Goal: Task Accomplishment & Management: Use online tool/utility

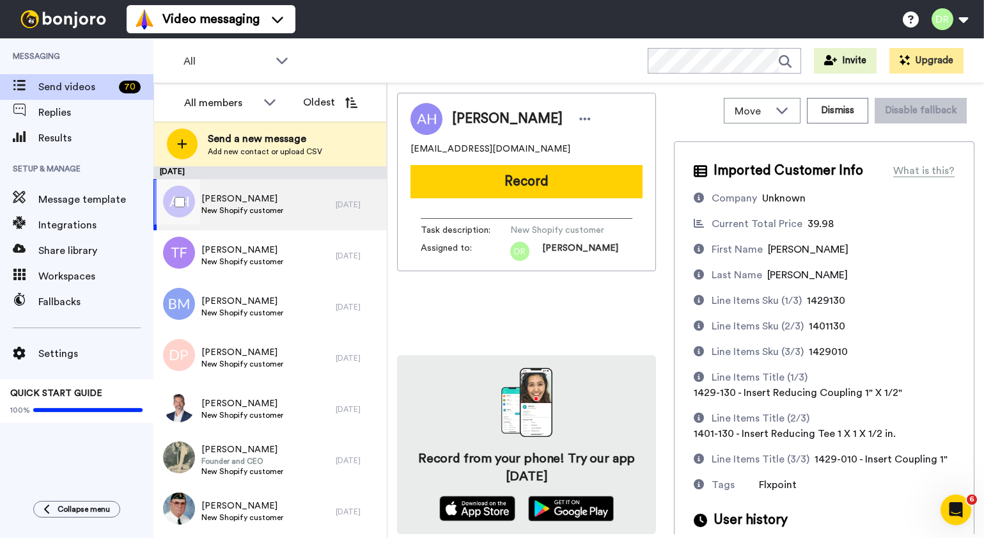
click at [242, 205] on span "New Shopify customer" at bounding box center [242, 210] width 82 height 10
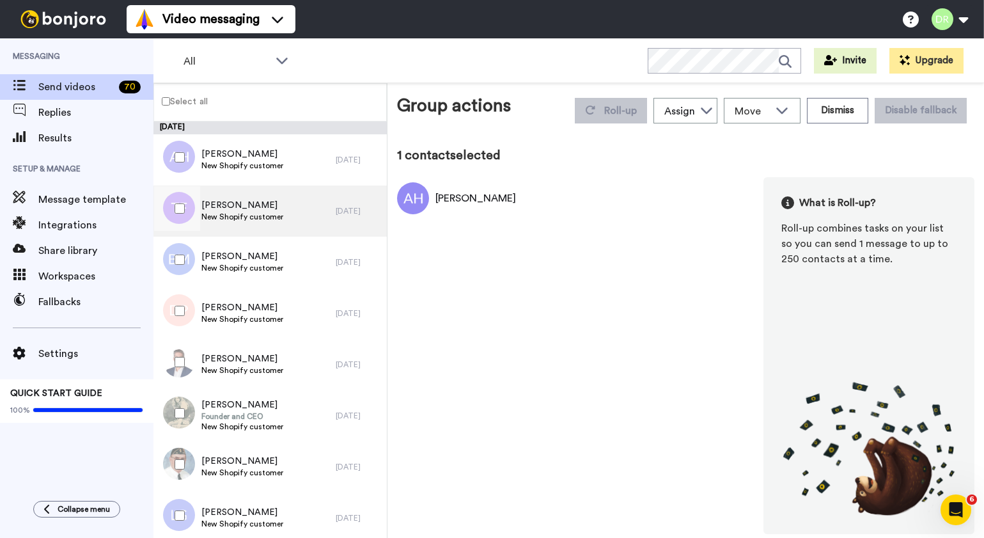
click at [242, 202] on span "[PERSON_NAME]" at bounding box center [242, 205] width 82 height 13
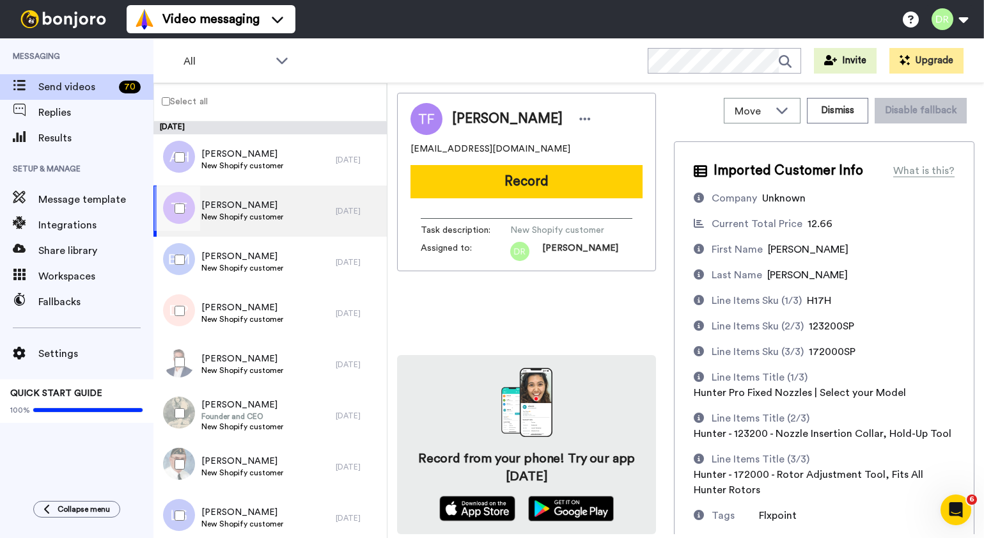
click at [265, 204] on span "[PERSON_NAME]" at bounding box center [242, 205] width 82 height 13
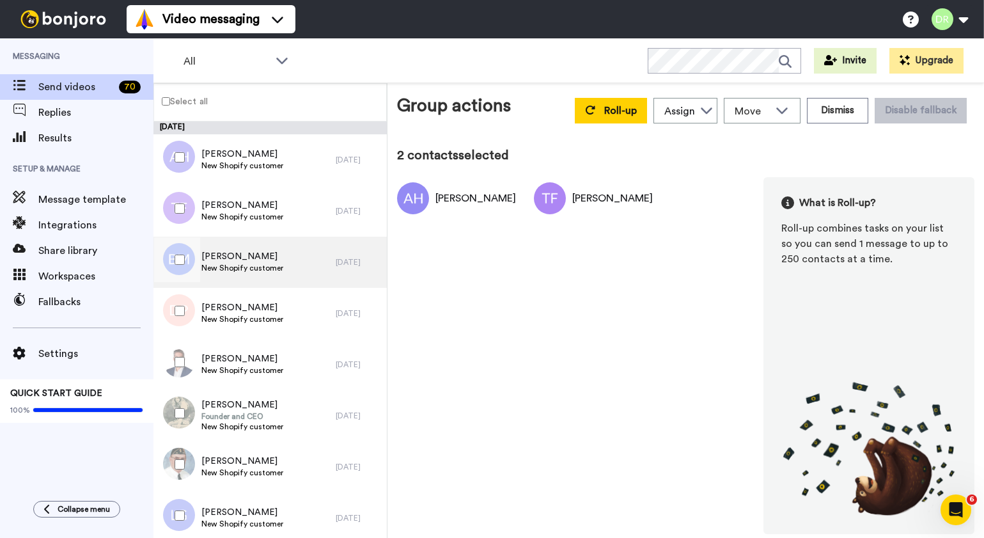
click at [260, 261] on span "[PERSON_NAME]" at bounding box center [242, 256] width 82 height 13
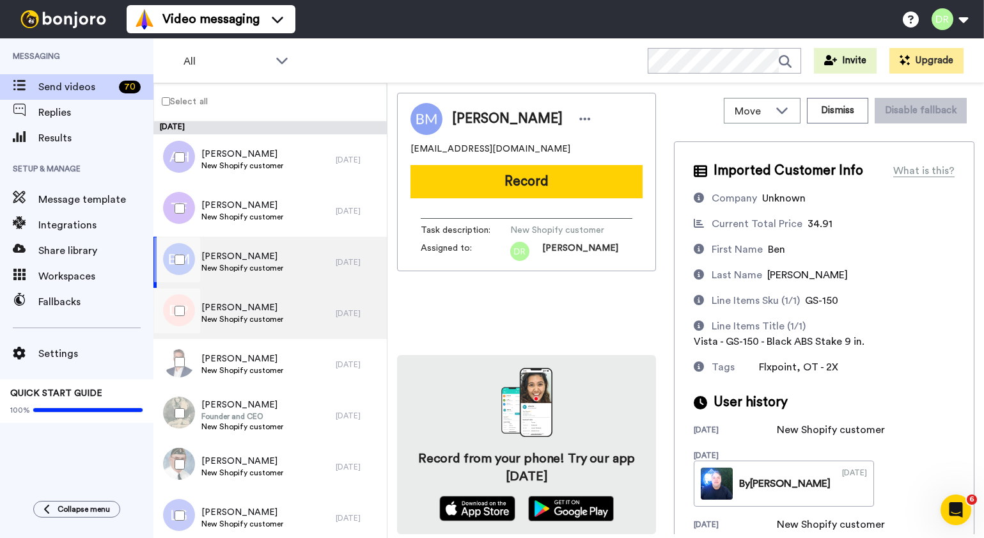
click at [231, 312] on span "[PERSON_NAME]" at bounding box center [242, 307] width 82 height 13
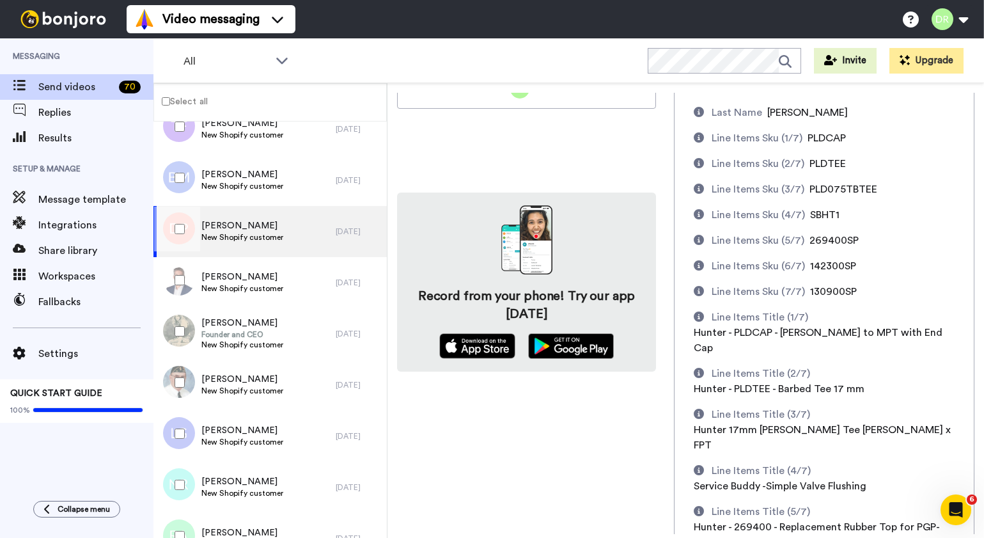
scroll to position [353, 0]
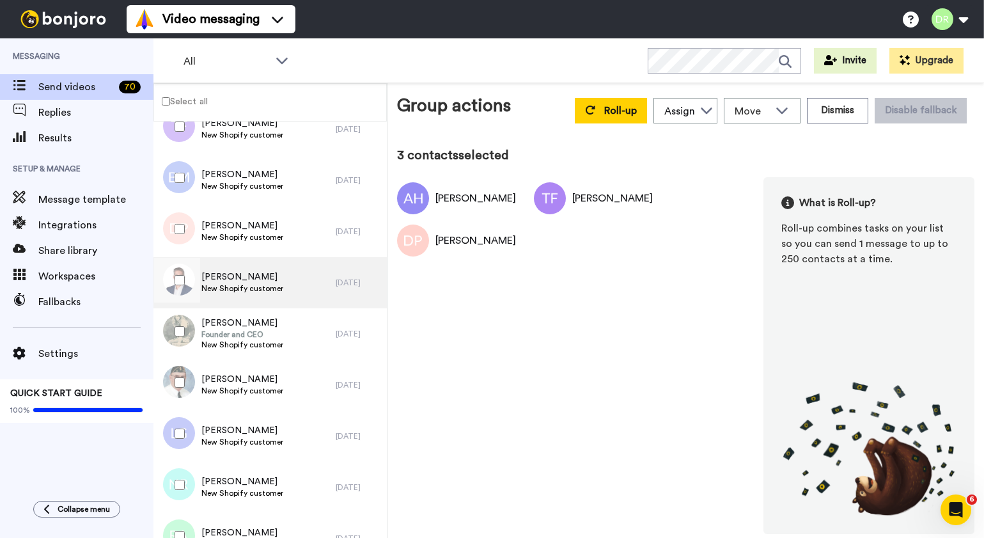
click at [228, 265] on div "[PERSON_NAME] New Shopify customer" at bounding box center [244, 282] width 182 height 51
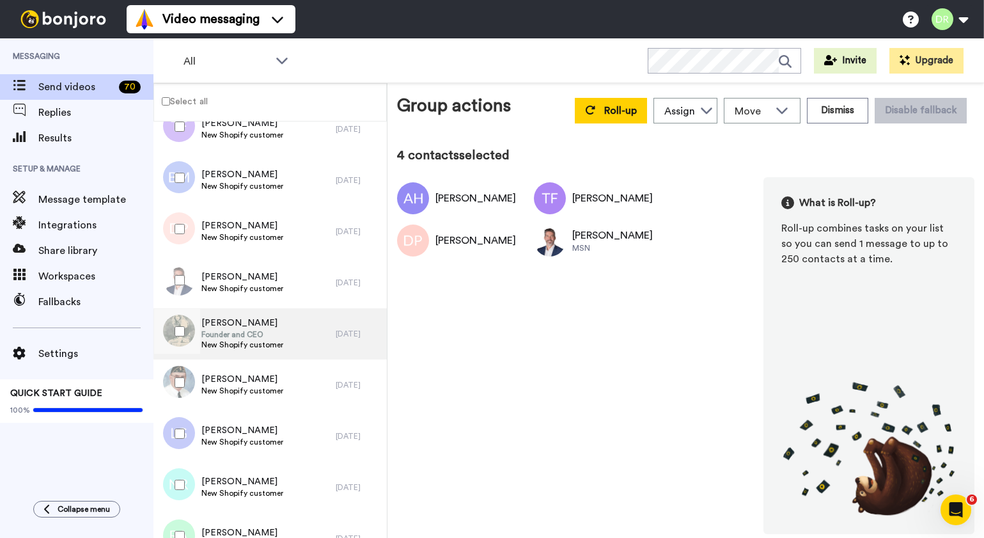
click at [235, 327] on span "[PERSON_NAME]" at bounding box center [242, 323] width 82 height 13
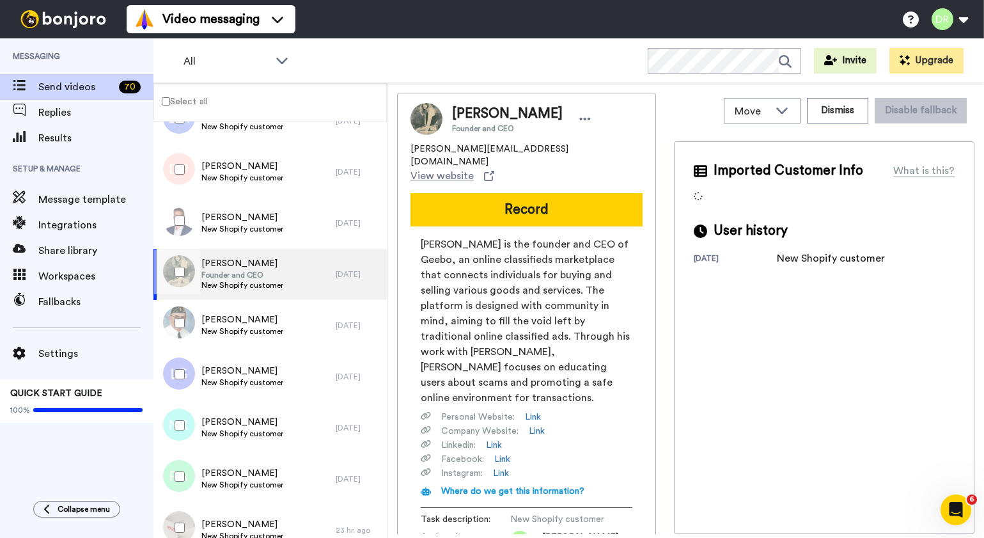
scroll to position [175, 0]
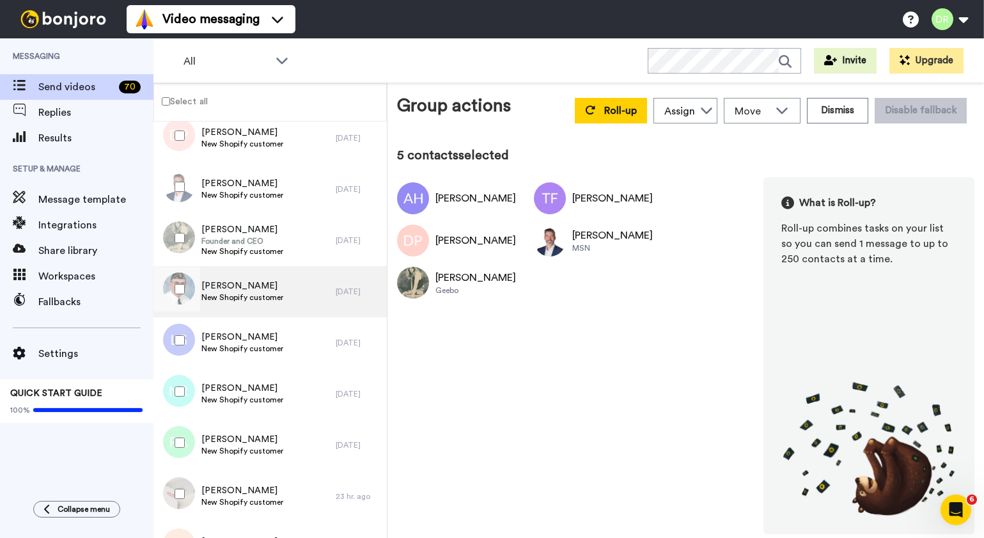
click at [237, 283] on span "[PERSON_NAME]" at bounding box center [242, 285] width 82 height 13
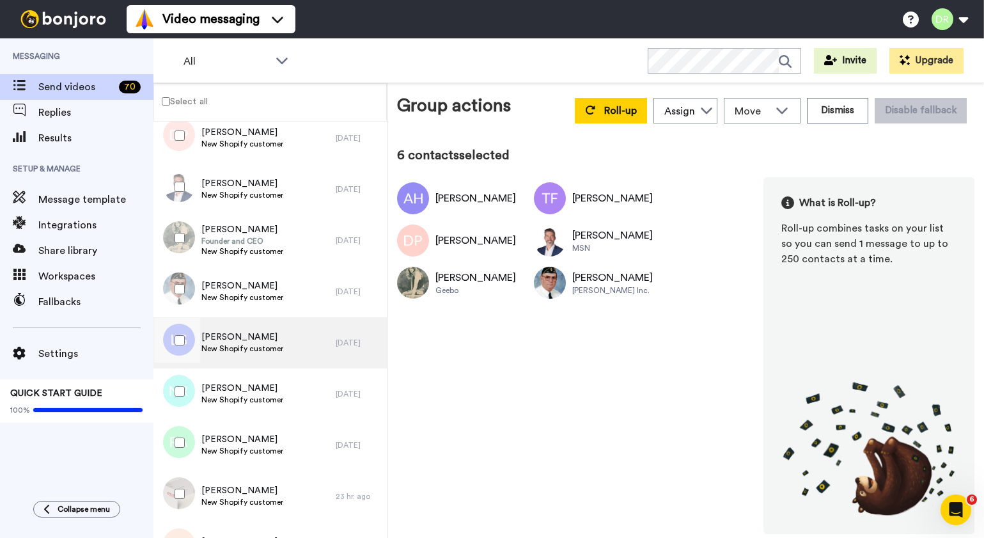
click at [224, 338] on span "[PERSON_NAME]" at bounding box center [242, 337] width 82 height 13
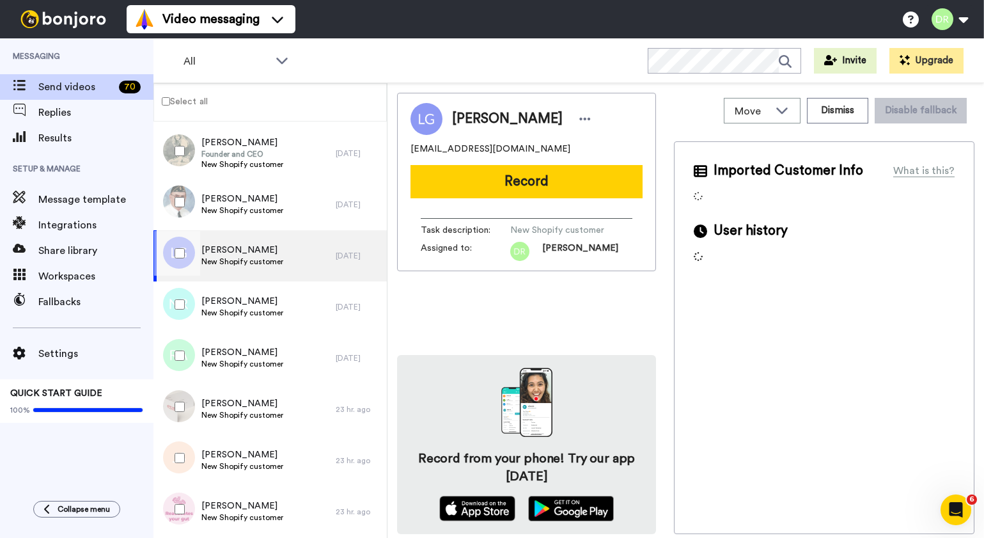
scroll to position [274, 0]
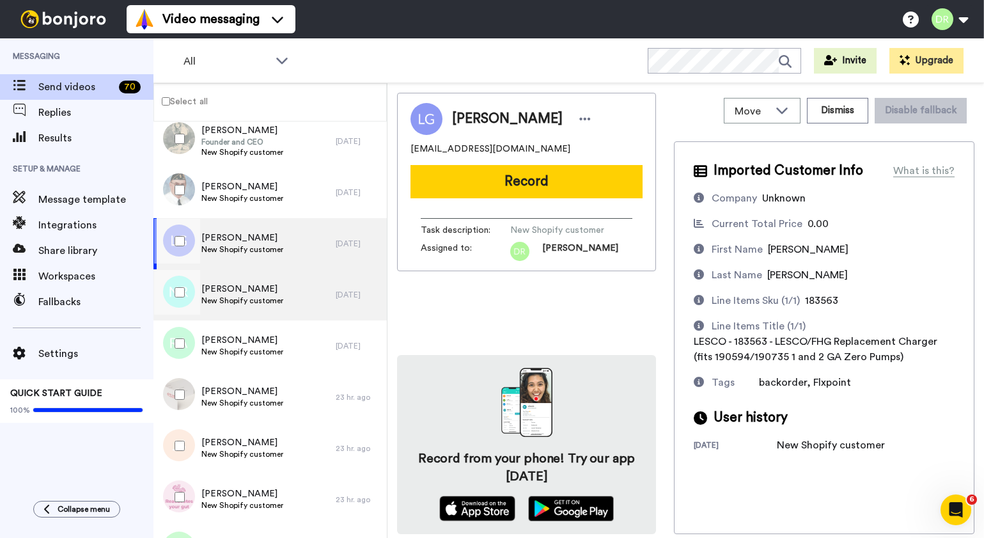
click at [238, 286] on span "[PERSON_NAME]" at bounding box center [242, 289] width 82 height 13
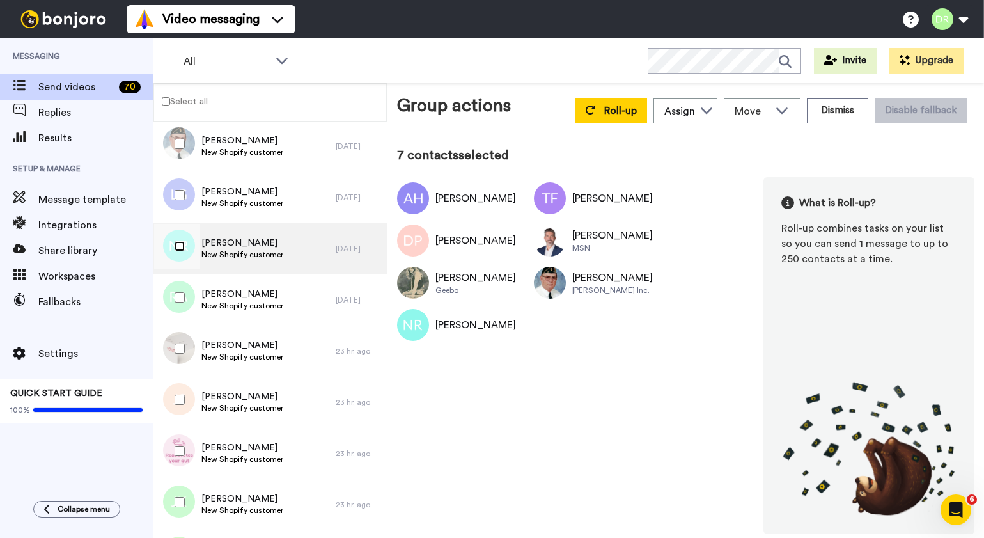
scroll to position [350, 0]
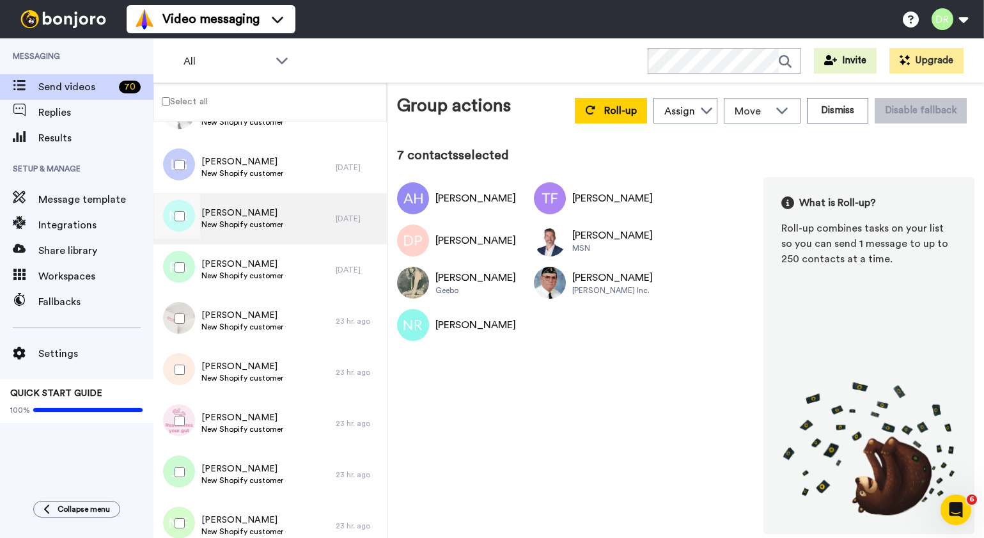
click at [226, 262] on span "[PERSON_NAME]" at bounding box center [242, 264] width 82 height 13
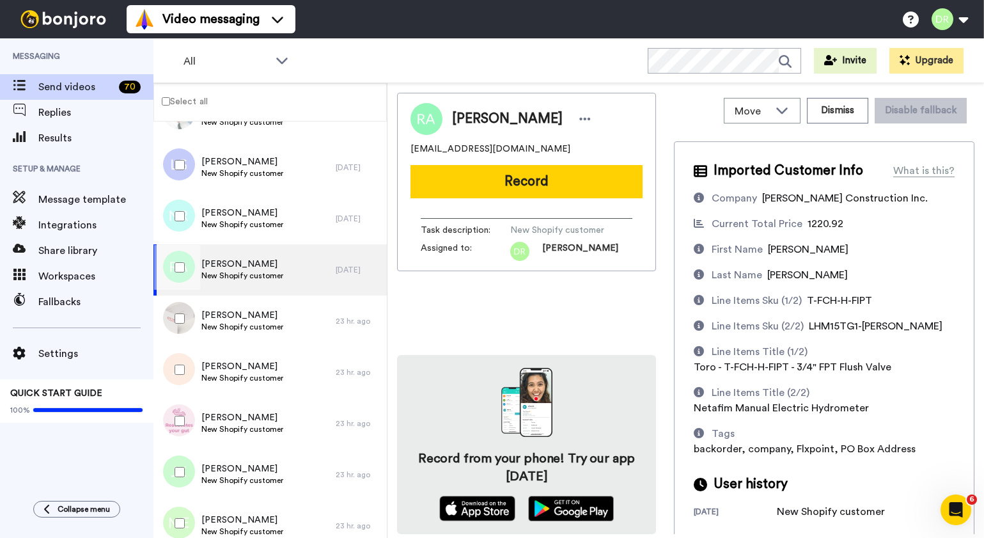
scroll to position [5, 0]
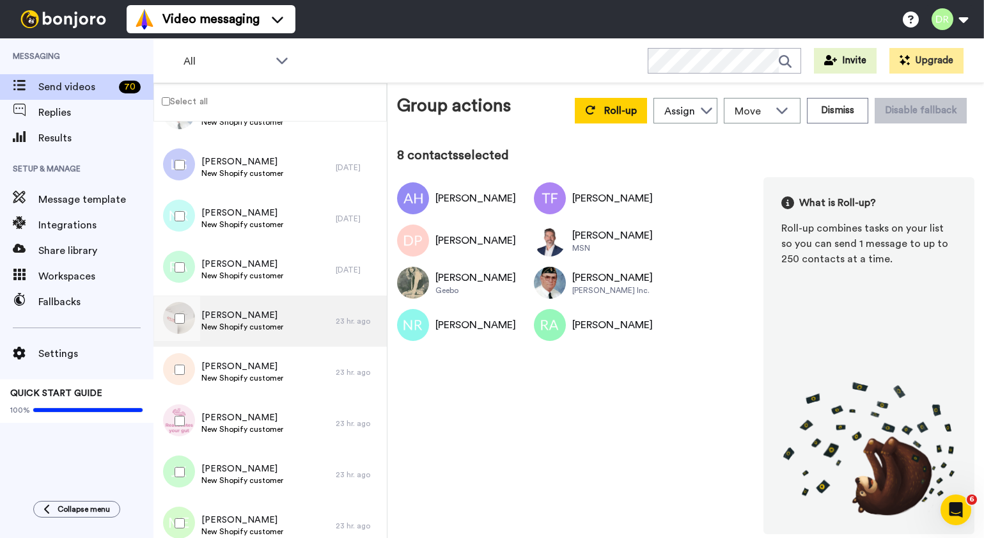
click at [232, 313] on span "[PERSON_NAME]" at bounding box center [242, 315] width 82 height 13
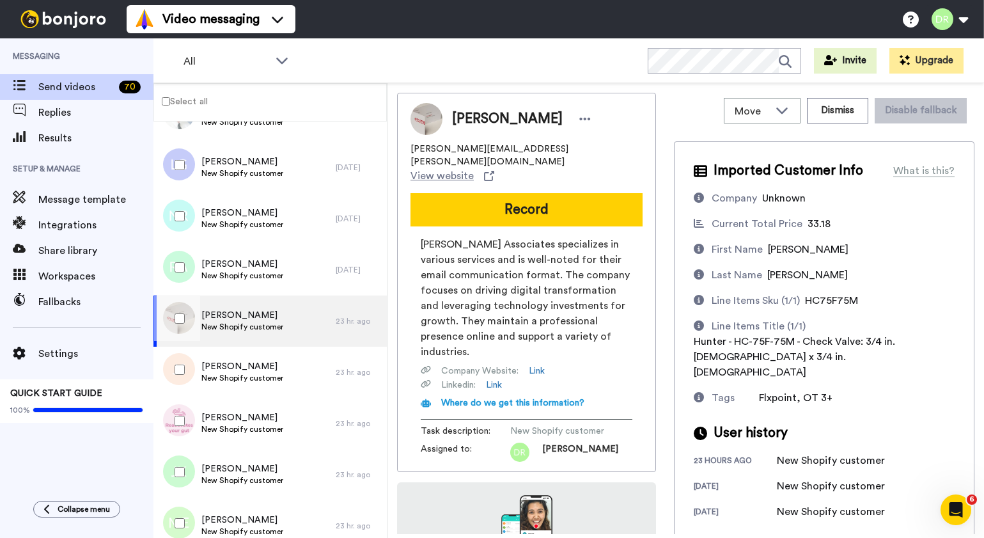
scroll to position [102, 0]
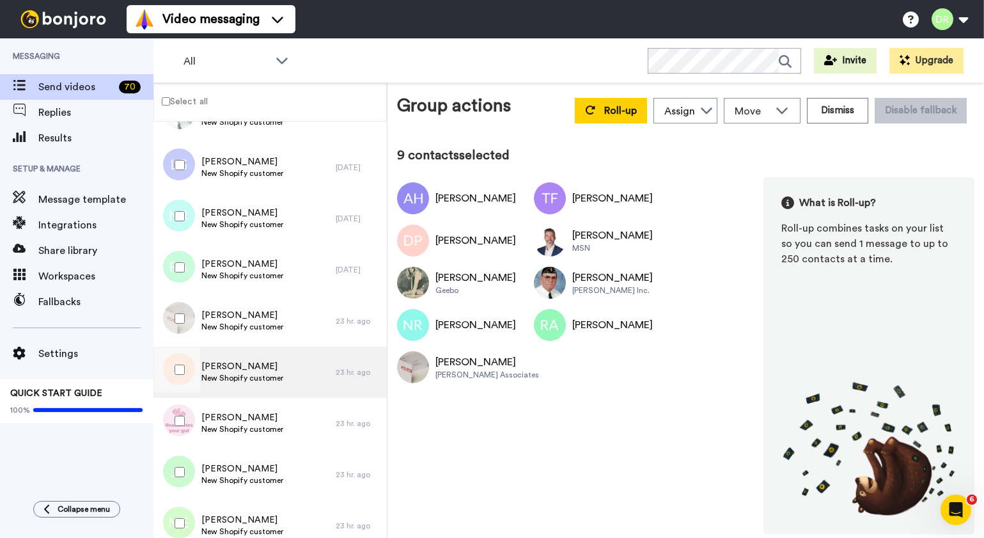
click at [217, 365] on span "[PERSON_NAME]" at bounding box center [242, 366] width 82 height 13
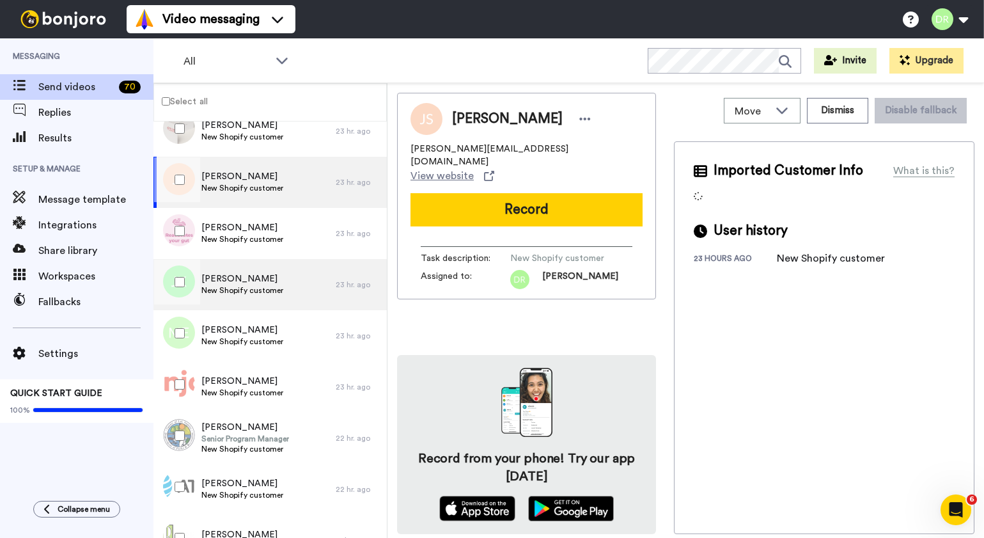
scroll to position [560, 0]
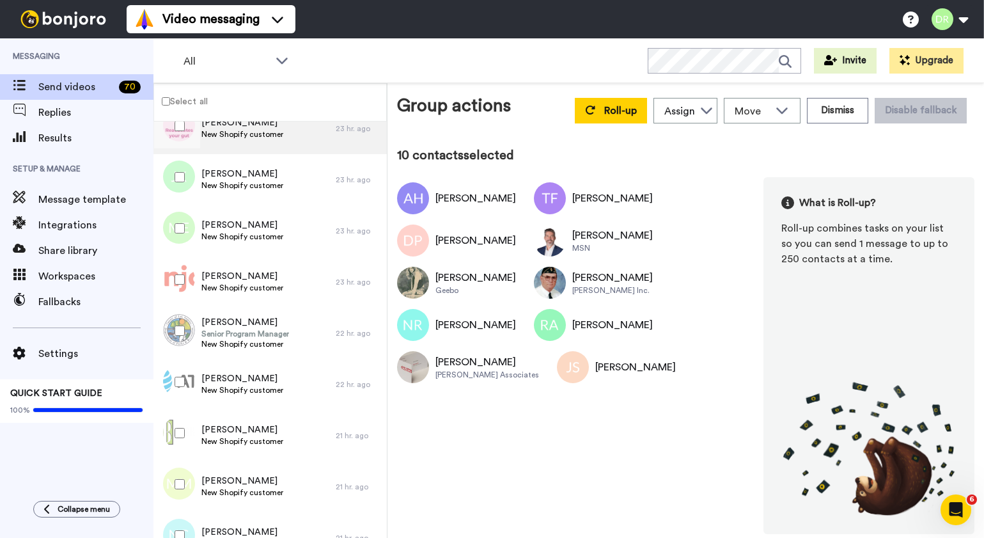
scroll to position [647, 0]
